Goal: Information Seeking & Learning: Find specific fact

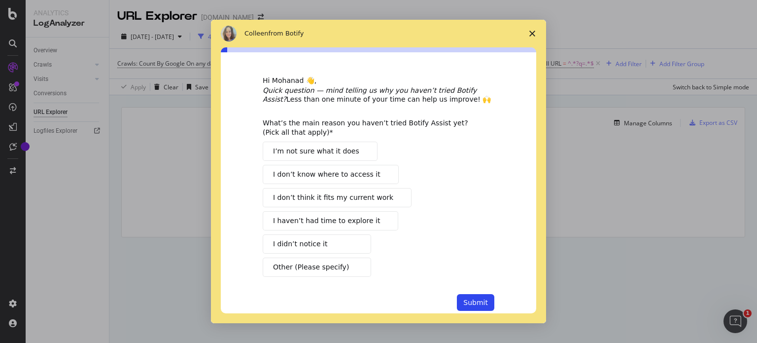
click at [533, 27] on span "Close survey" at bounding box center [533, 34] width 28 height 28
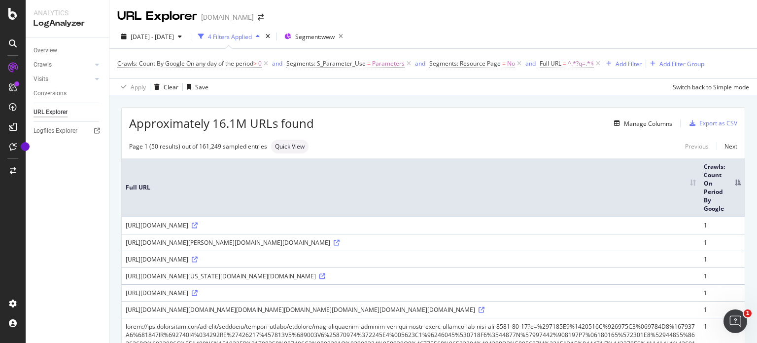
scroll to position [8, 0]
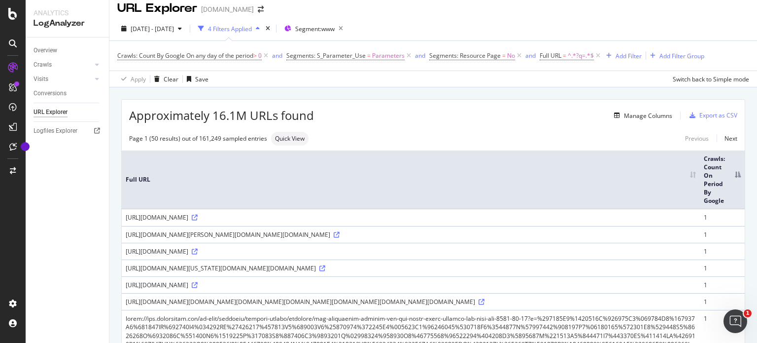
click at [223, 119] on span "Approximately 16.1M URLs found" at bounding box center [221, 115] width 185 height 17
click at [319, 221] on div "[URL][DOMAIN_NAME]" at bounding box center [411, 217] width 570 height 8
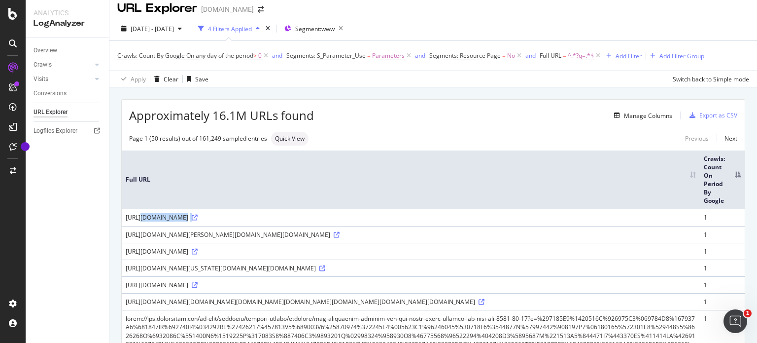
copy div "[URL][DOMAIN_NAME]"
click at [287, 221] on div "[URL][DOMAIN_NAME]" at bounding box center [411, 217] width 570 height 8
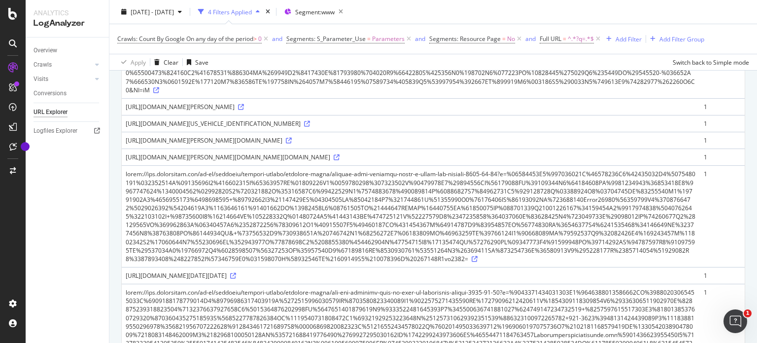
scroll to position [1456, 0]
